Goal: Navigation & Orientation: Find specific page/section

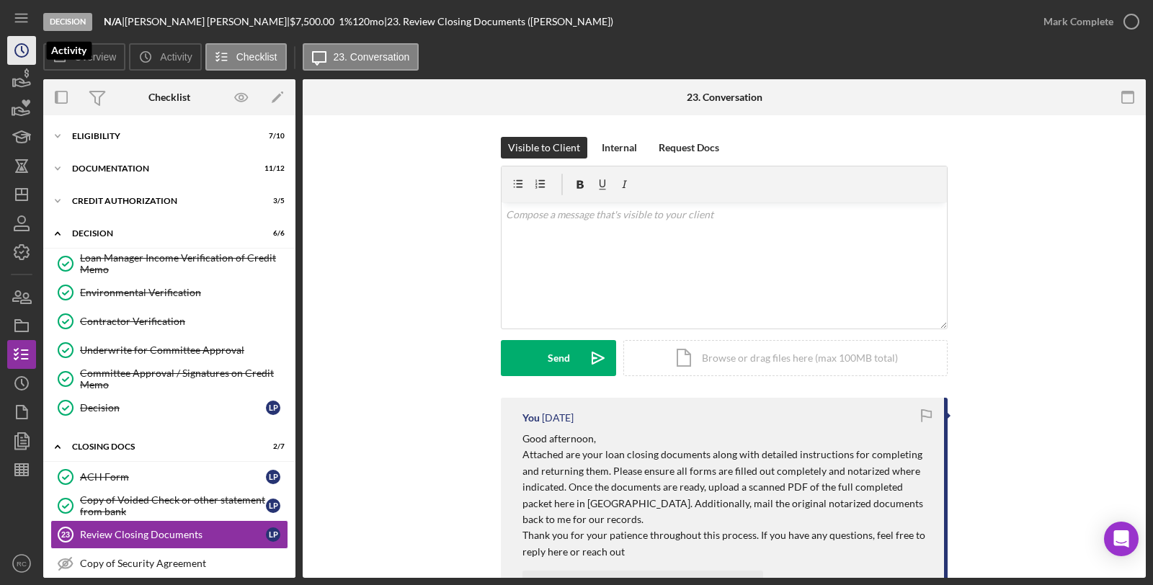
click at [24, 52] on polyline "button" at bounding box center [23, 50] width 2 height 6
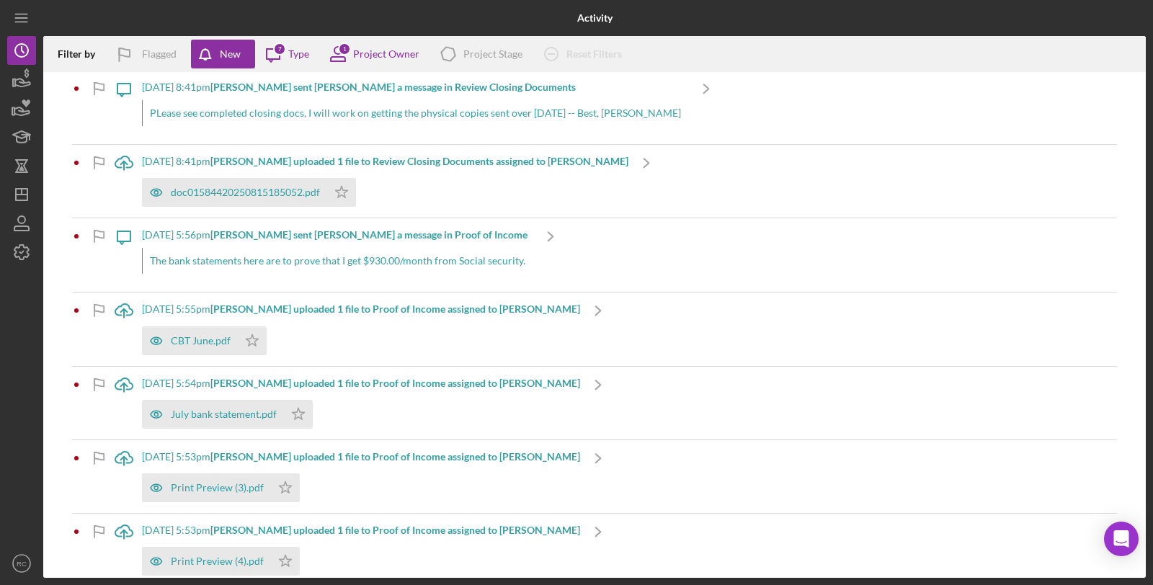
scroll to position [1495, 0]
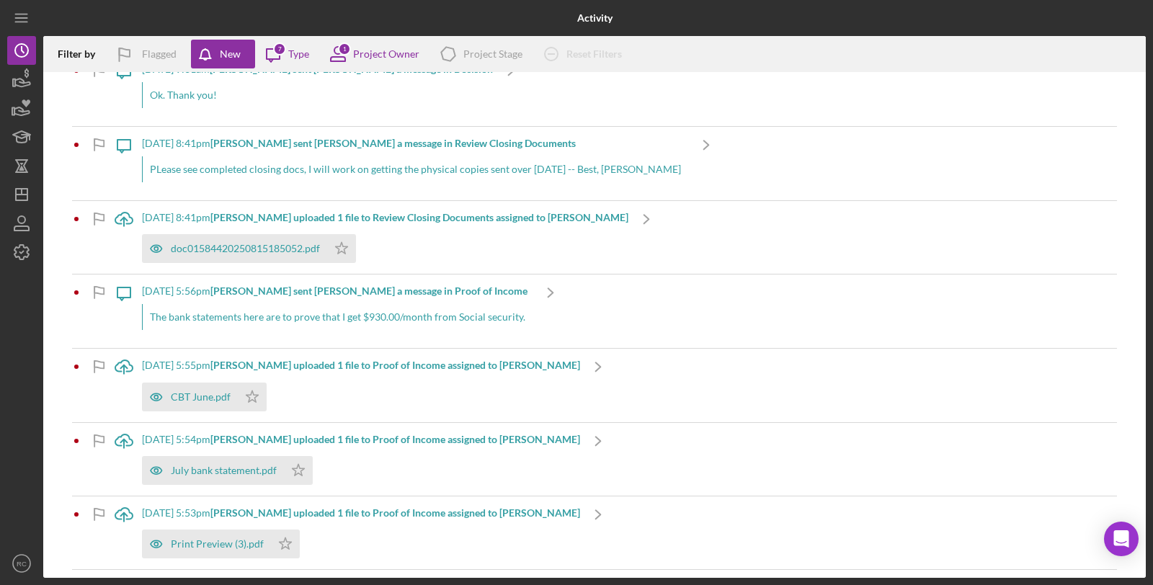
click at [404, 365] on b "[PERSON_NAME] uploaded 1 file to Proof of Income assigned to [PERSON_NAME]" at bounding box center [395, 365] width 370 height 12
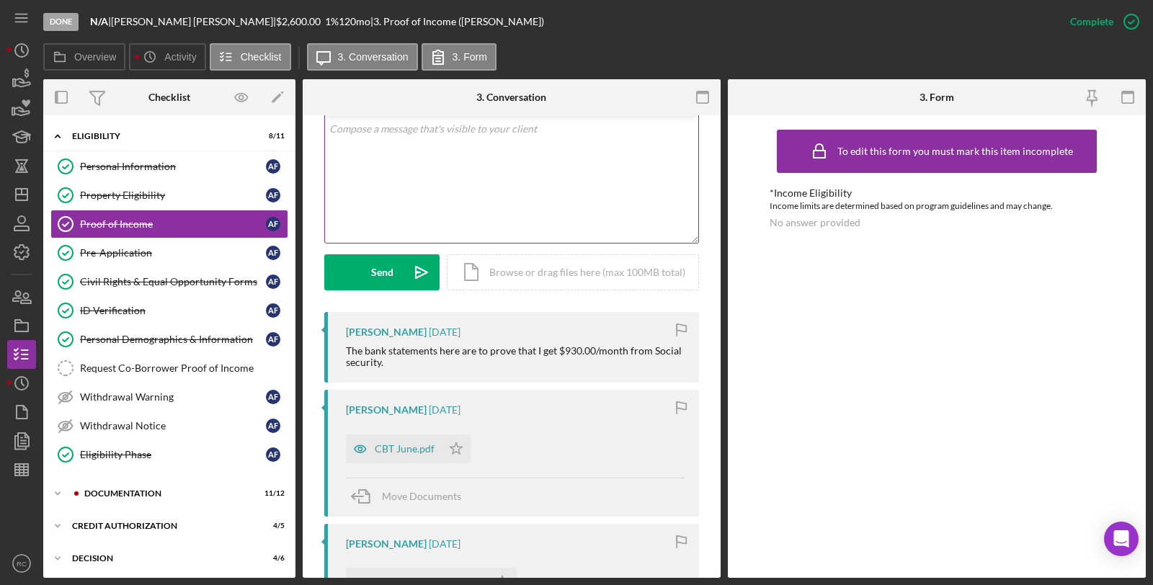
scroll to position [320, 0]
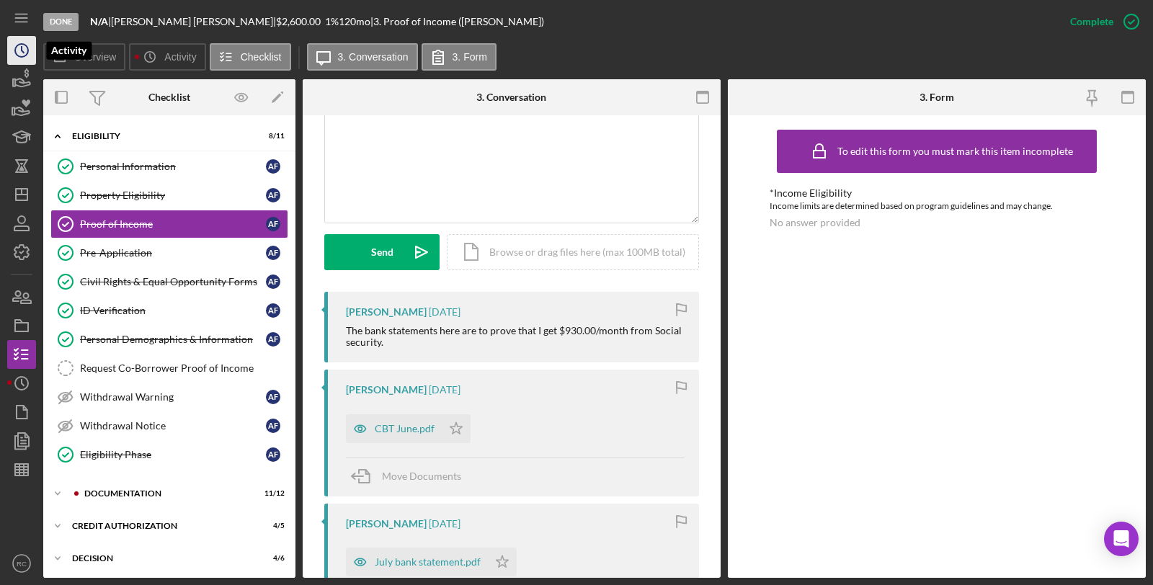
click at [19, 54] on icon "Icon/History" at bounding box center [22, 50] width 36 height 36
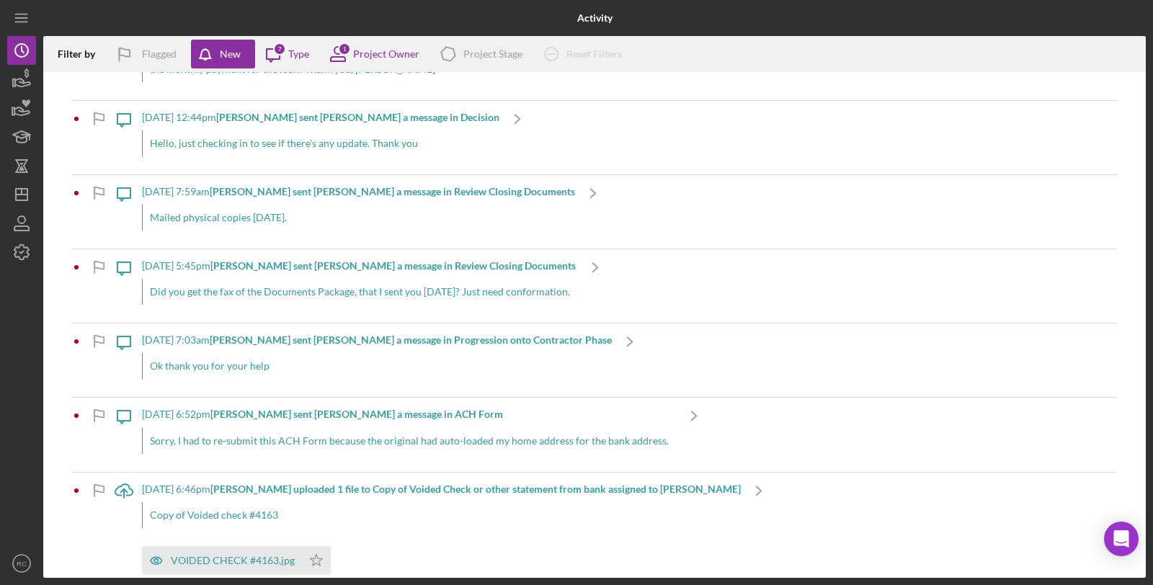
scroll to position [1495, 0]
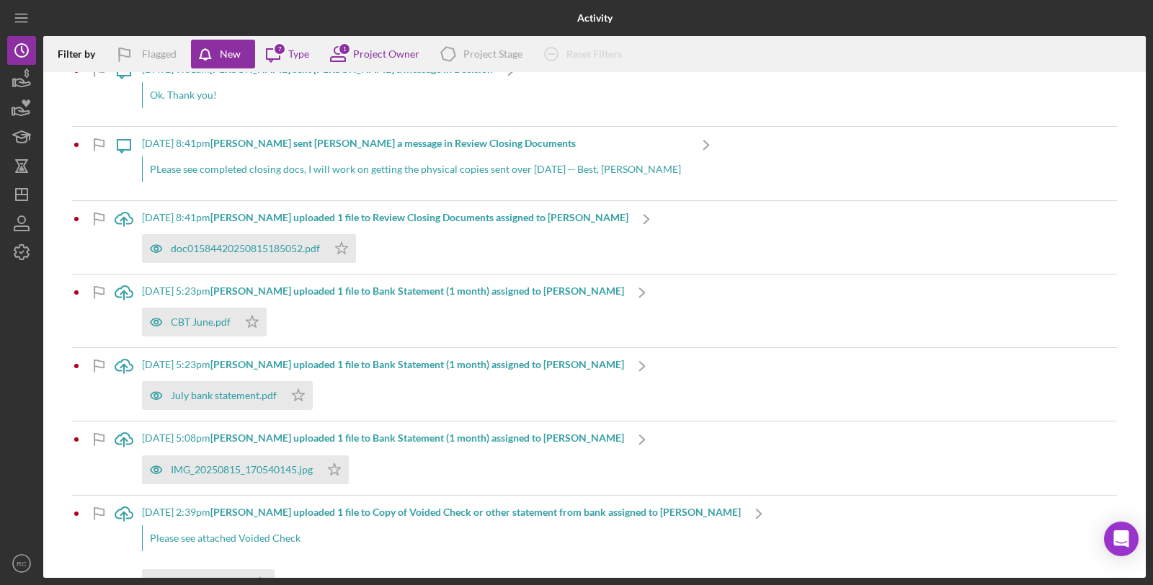
click at [485, 389] on div "July bank statement.pdf Icon/Star" at bounding box center [383, 392] width 482 height 36
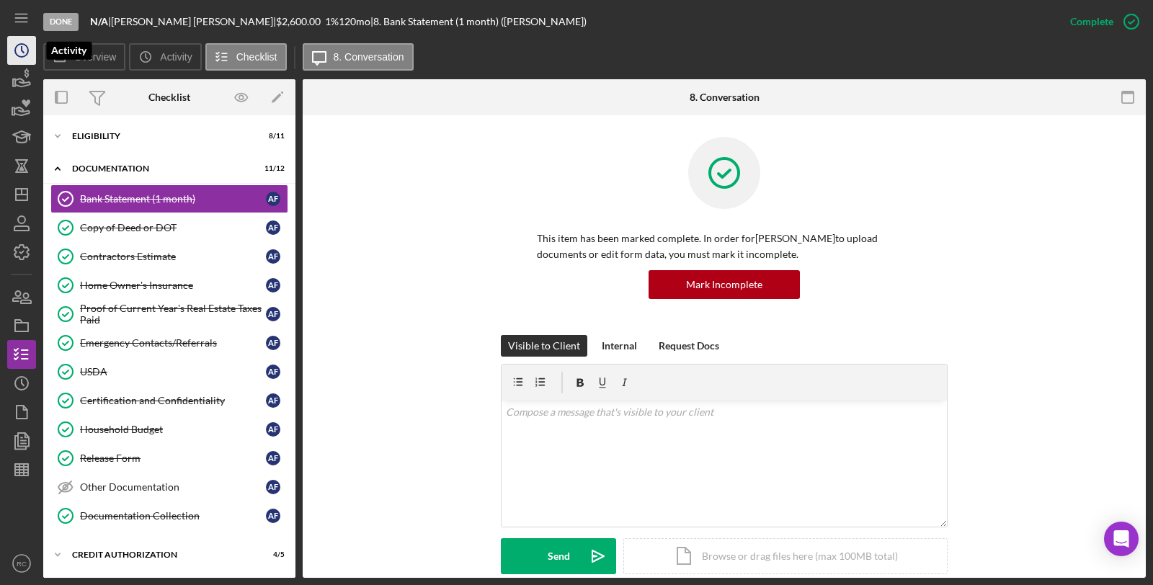
click at [17, 45] on icon "Icon/History" at bounding box center [22, 50] width 36 height 36
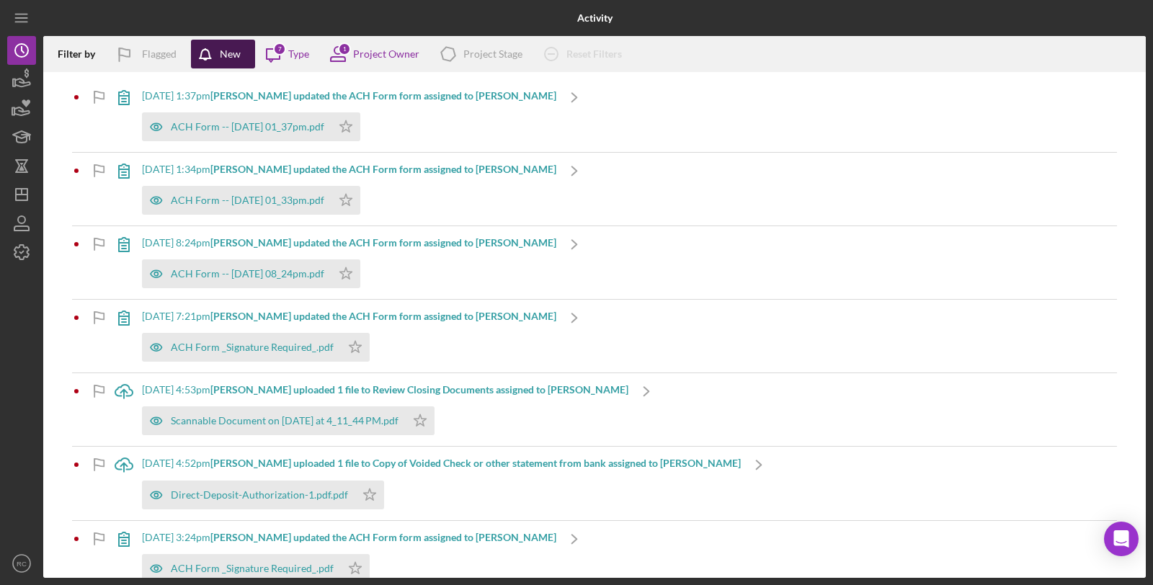
click at [234, 56] on div "New" at bounding box center [230, 54] width 21 height 29
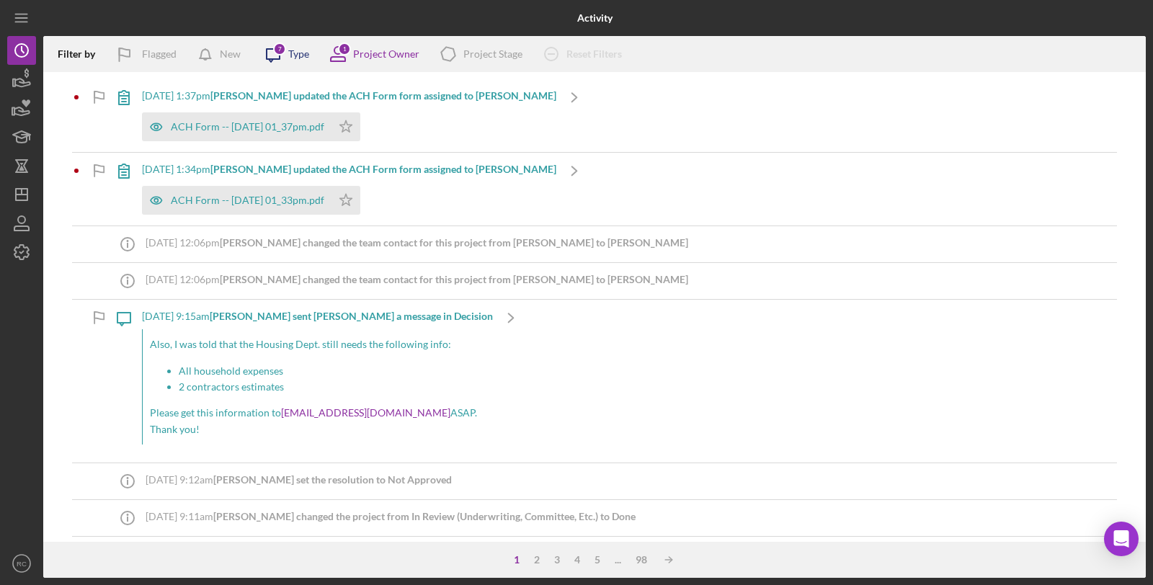
click at [278, 56] on icon "Icon/Message" at bounding box center [273, 54] width 36 height 36
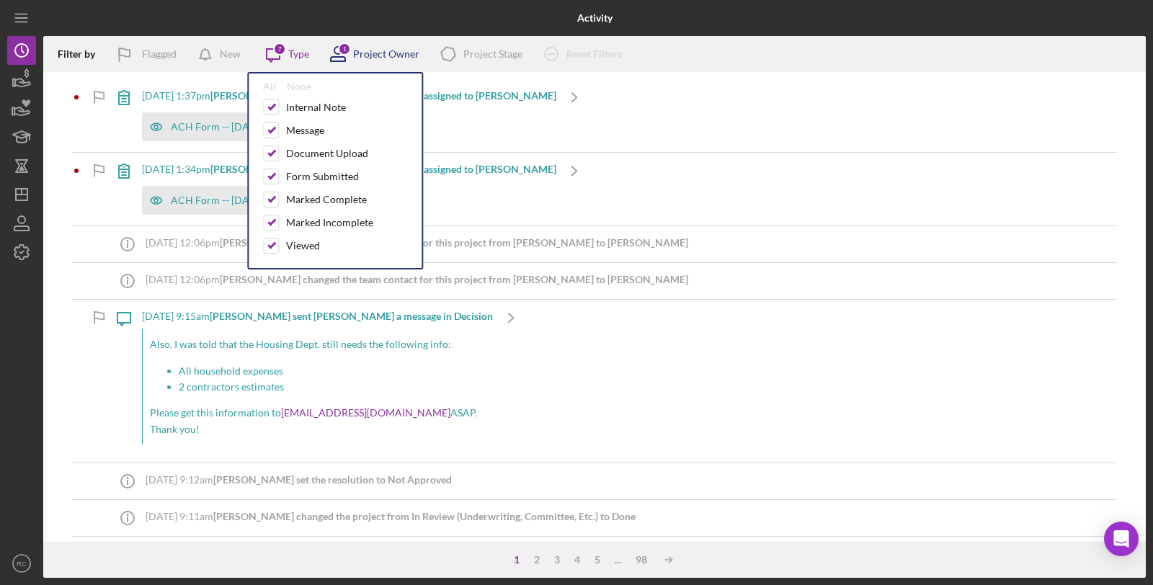
click at [388, 54] on div "Project Owner" at bounding box center [386, 54] width 66 height 12
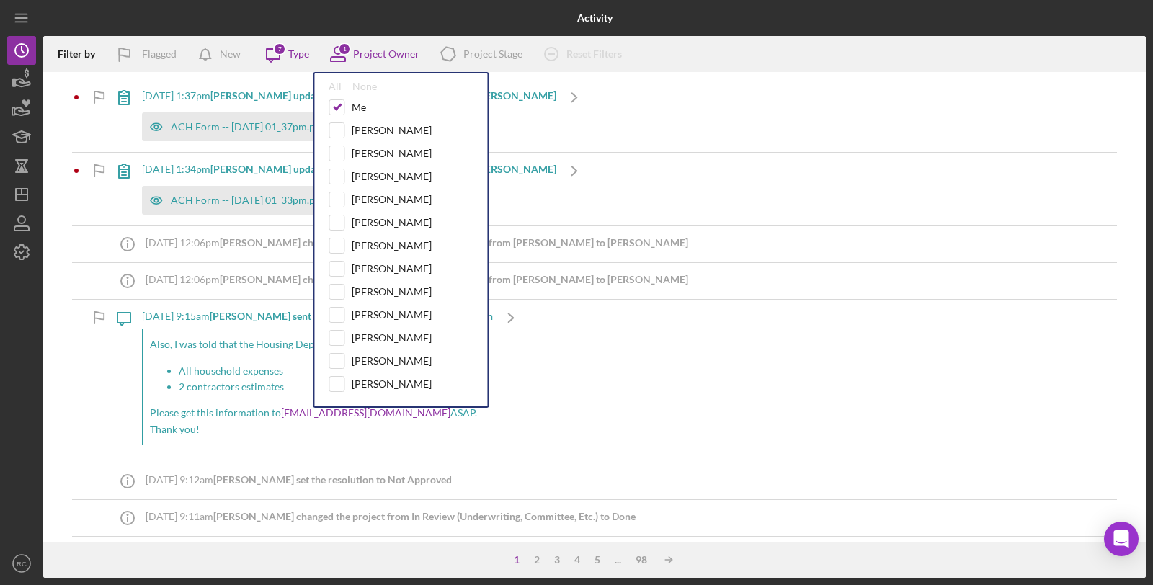
click at [709, 45] on div "Filter by Flagged New Icon/Message 7 Type 1 Project Owner All None Me [PERSON_N…" at bounding box center [594, 54] width 1103 height 36
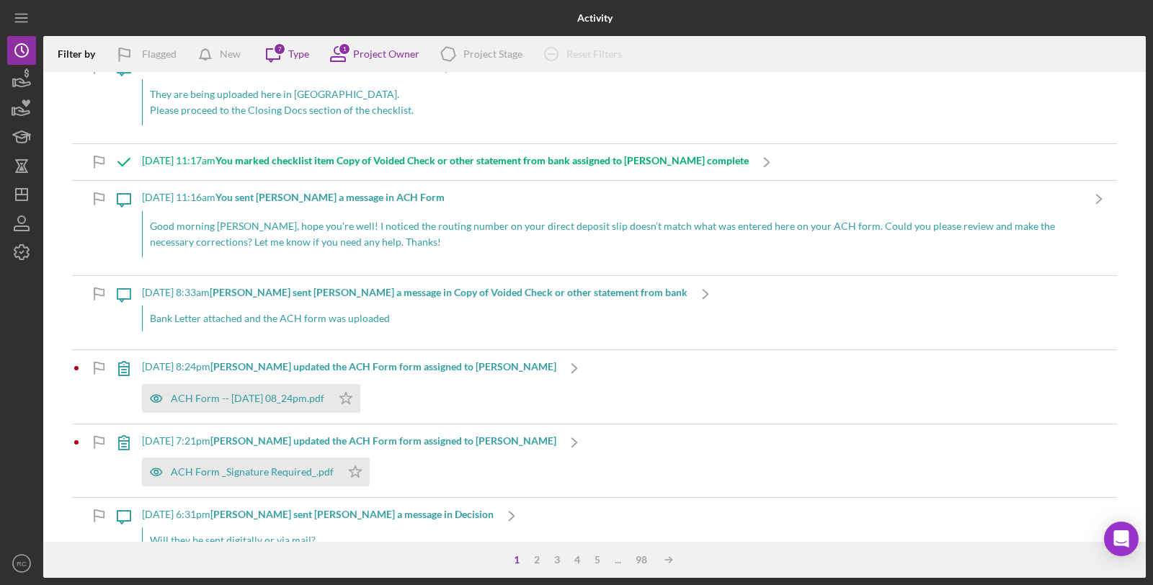
scroll to position [2136, 0]
